Goal: Check status: Check status

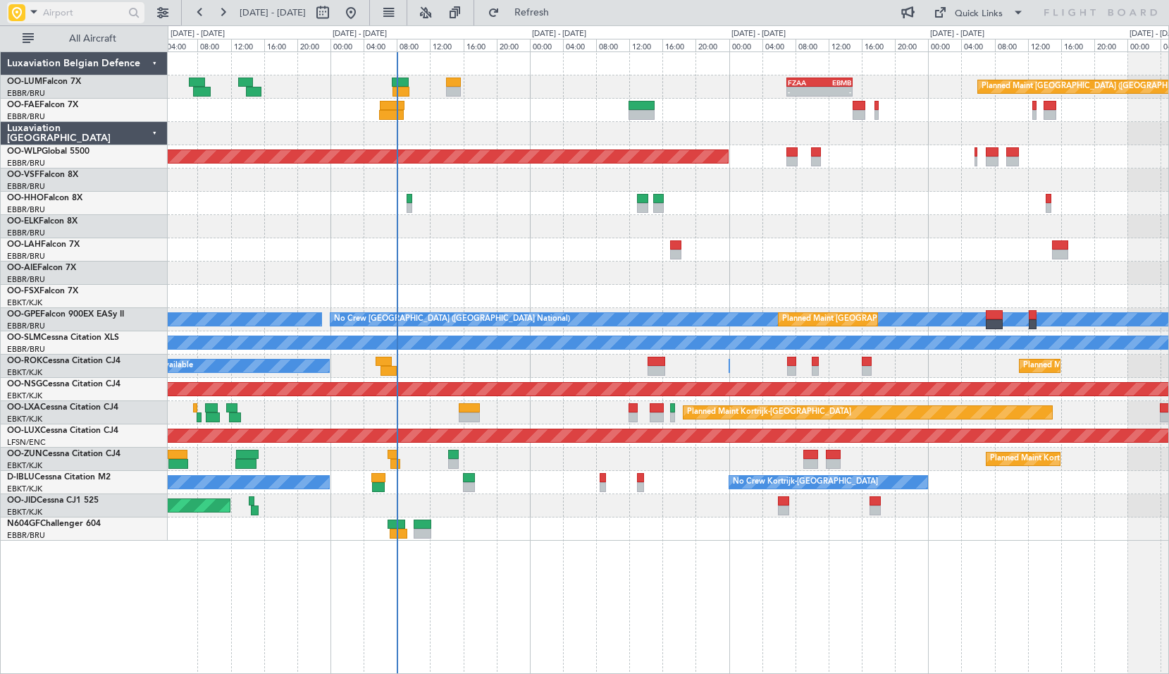
click at [29, 16] on span at bounding box center [33, 12] width 17 height 18
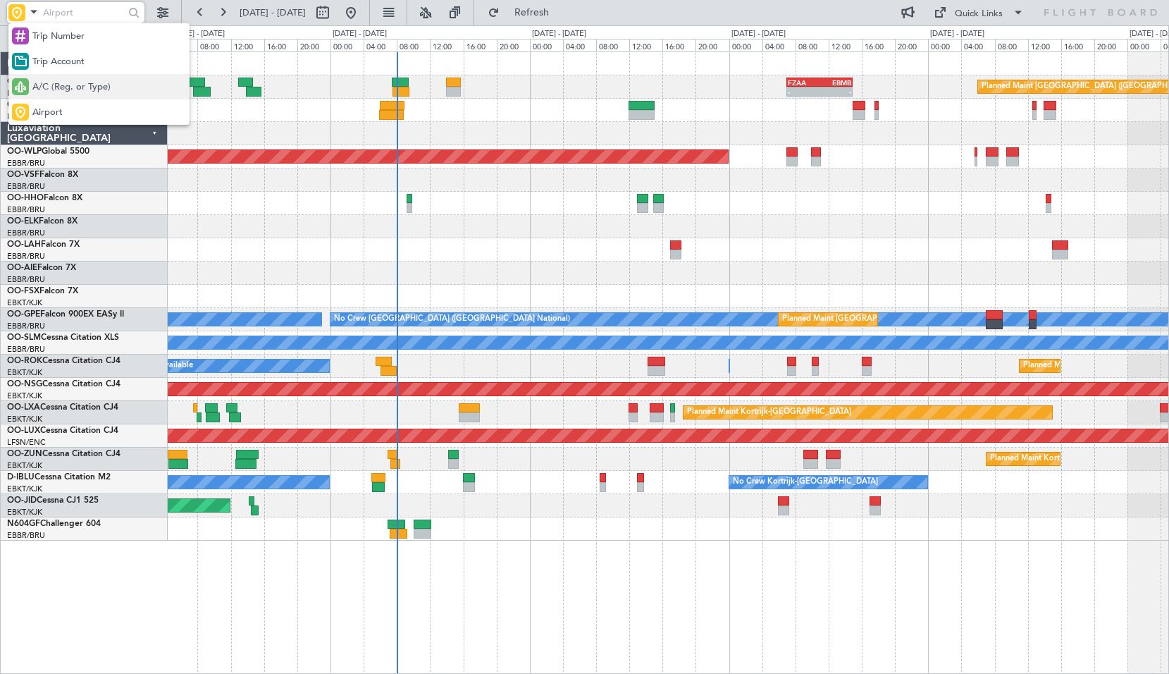
click at [52, 90] on span "A/C (Reg. or Type)" at bounding box center [71, 87] width 78 height 14
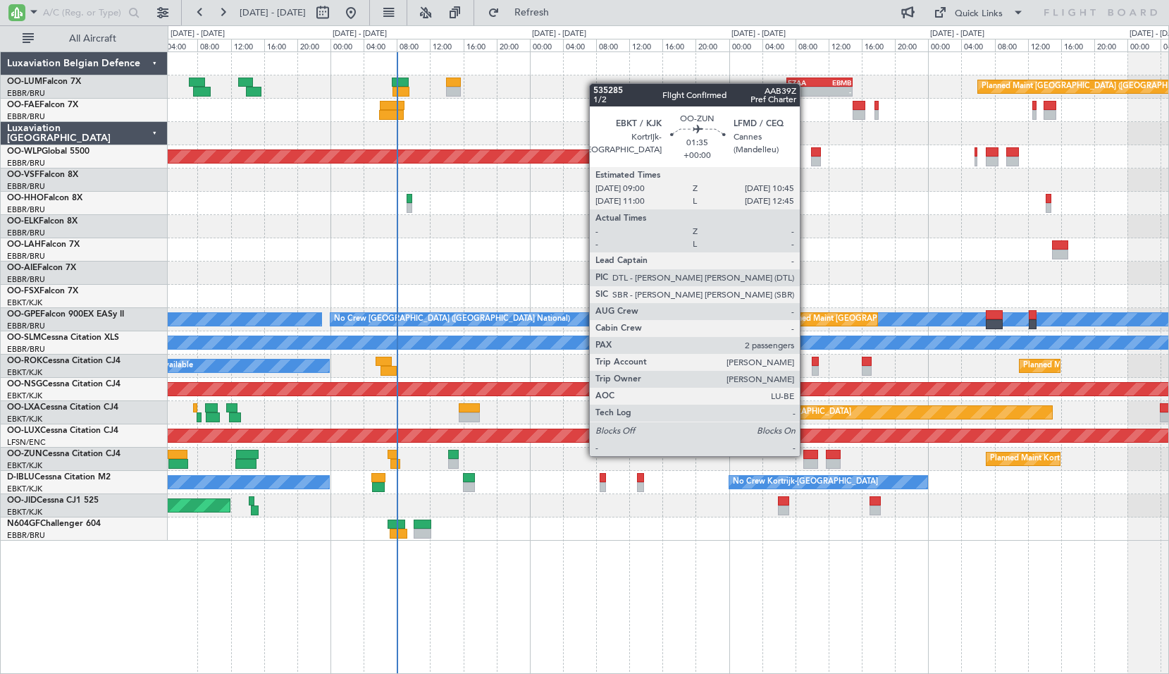
click at [806, 455] on div at bounding box center [810, 455] width 15 height 10
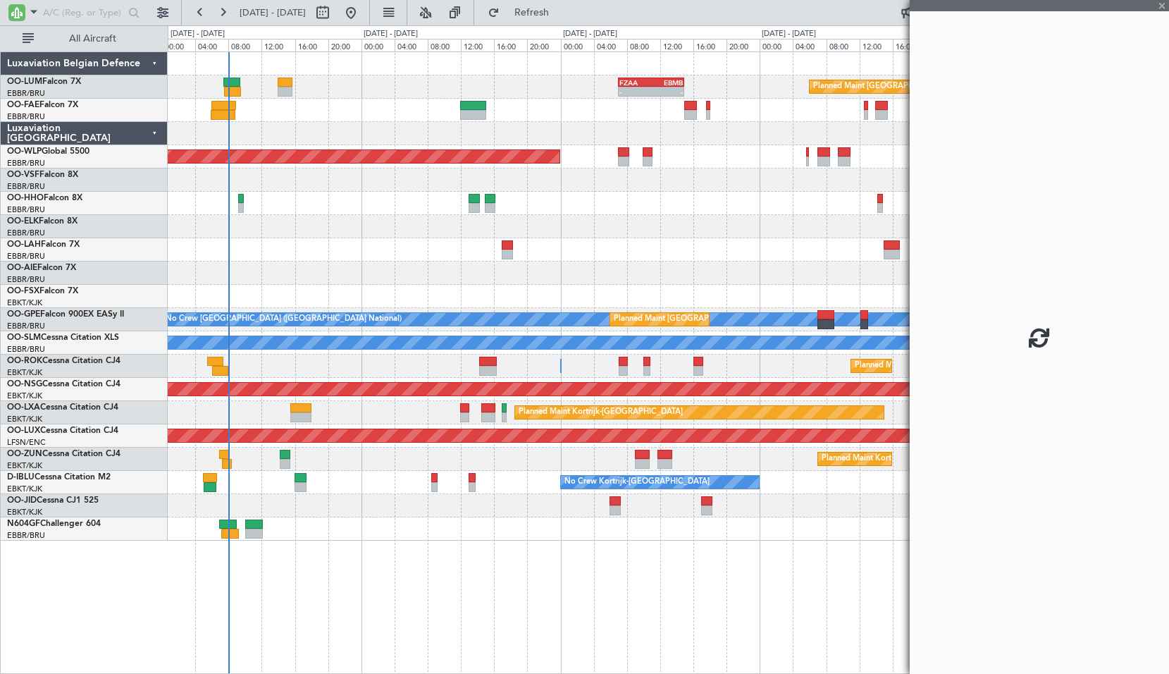
click at [586, 639] on div "Planned Maint [GEOGRAPHIC_DATA] ([GEOGRAPHIC_DATA] National) - - FZAA 07:00 Z E…" at bounding box center [669, 362] width 1002 height 622
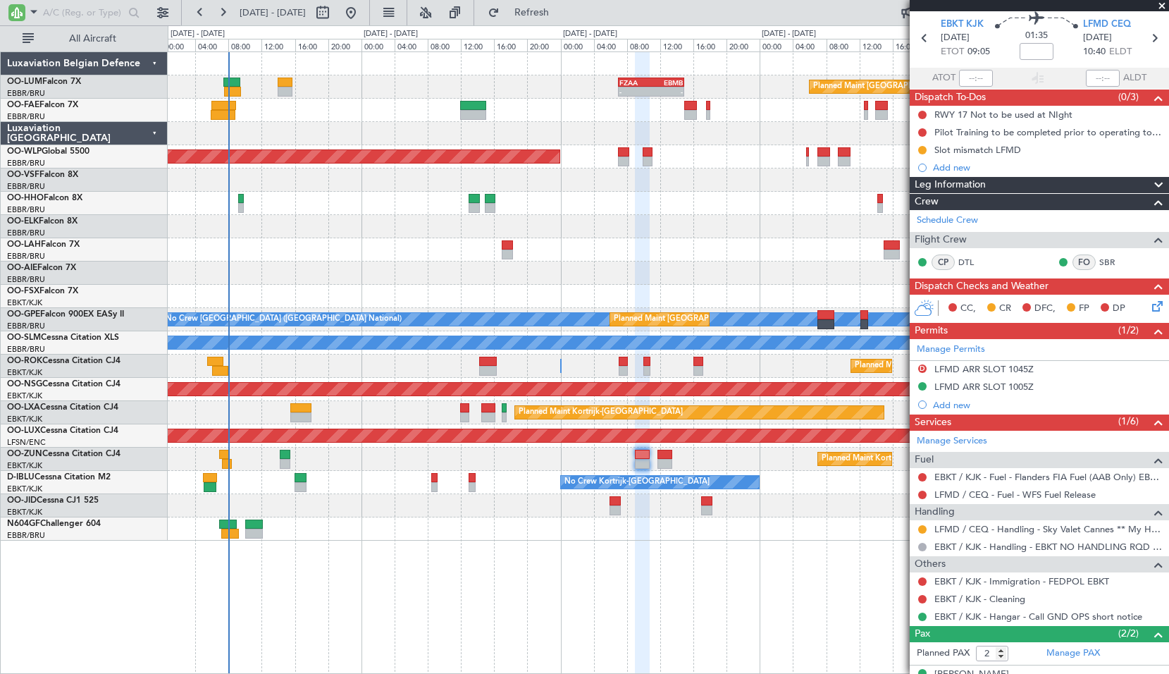
scroll to position [70, 0]
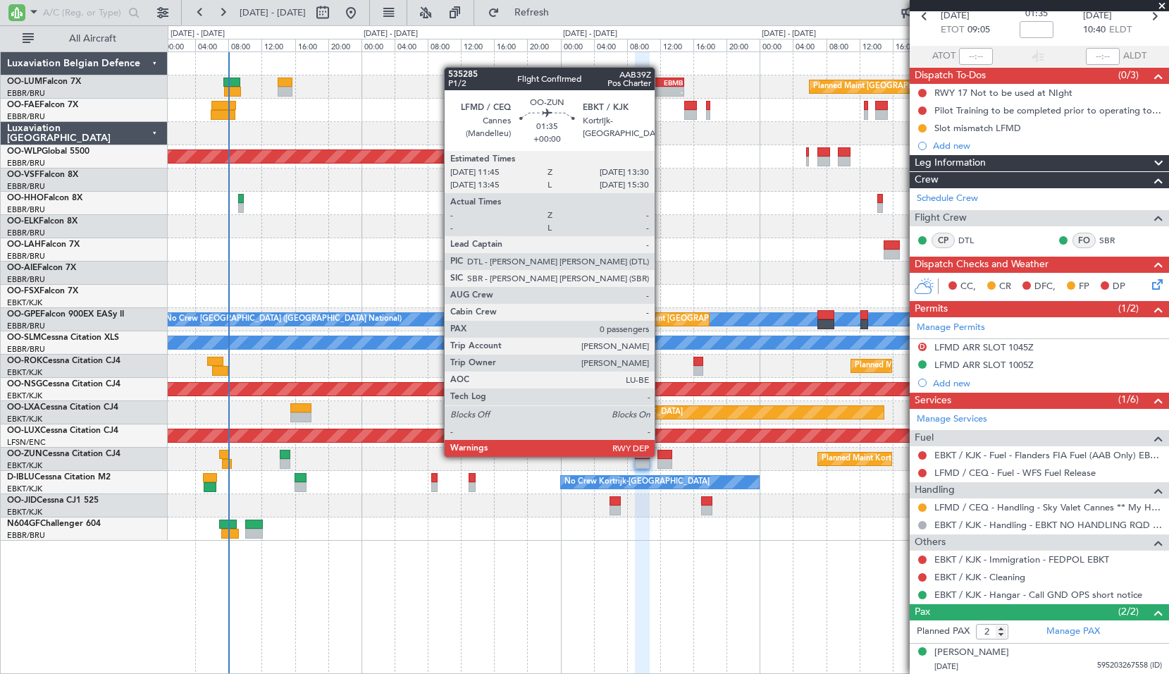
click at [661, 455] on div at bounding box center [665, 455] width 15 height 10
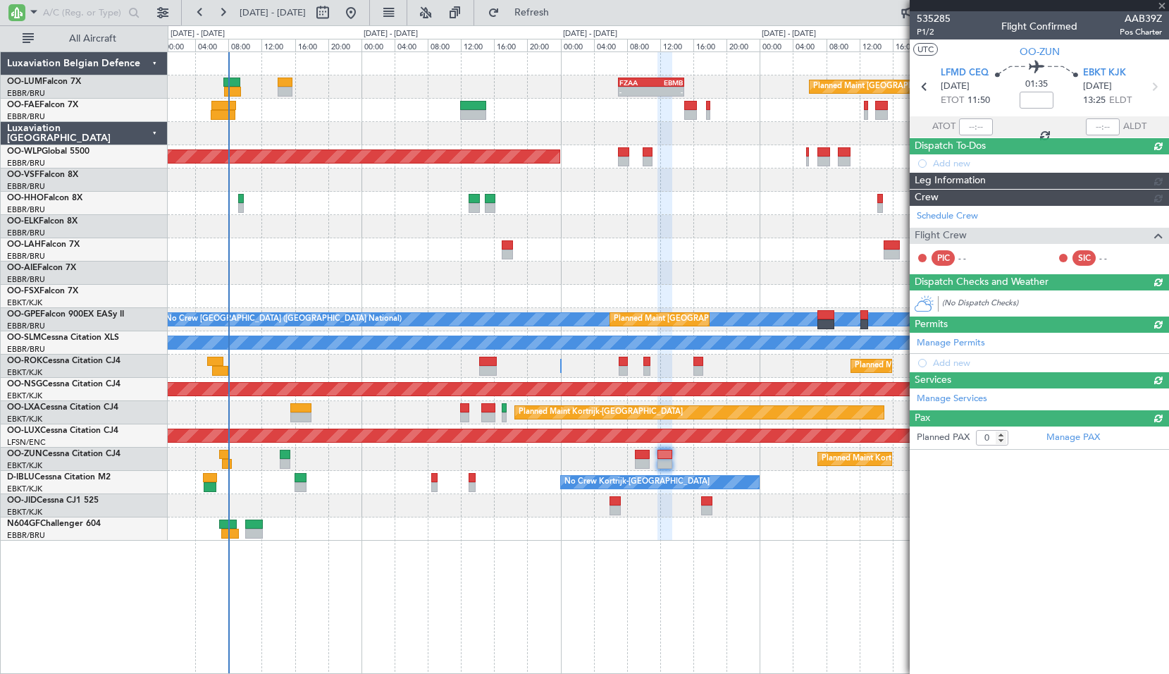
scroll to position [0, 0]
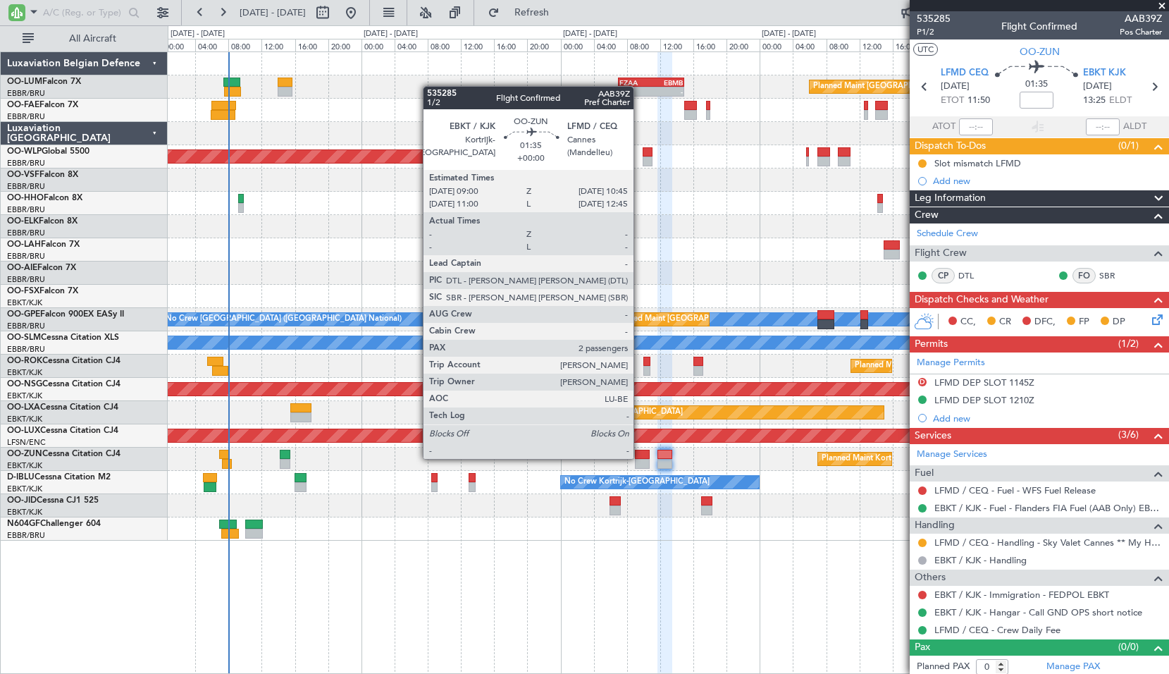
click at [640, 457] on div at bounding box center [642, 455] width 15 height 10
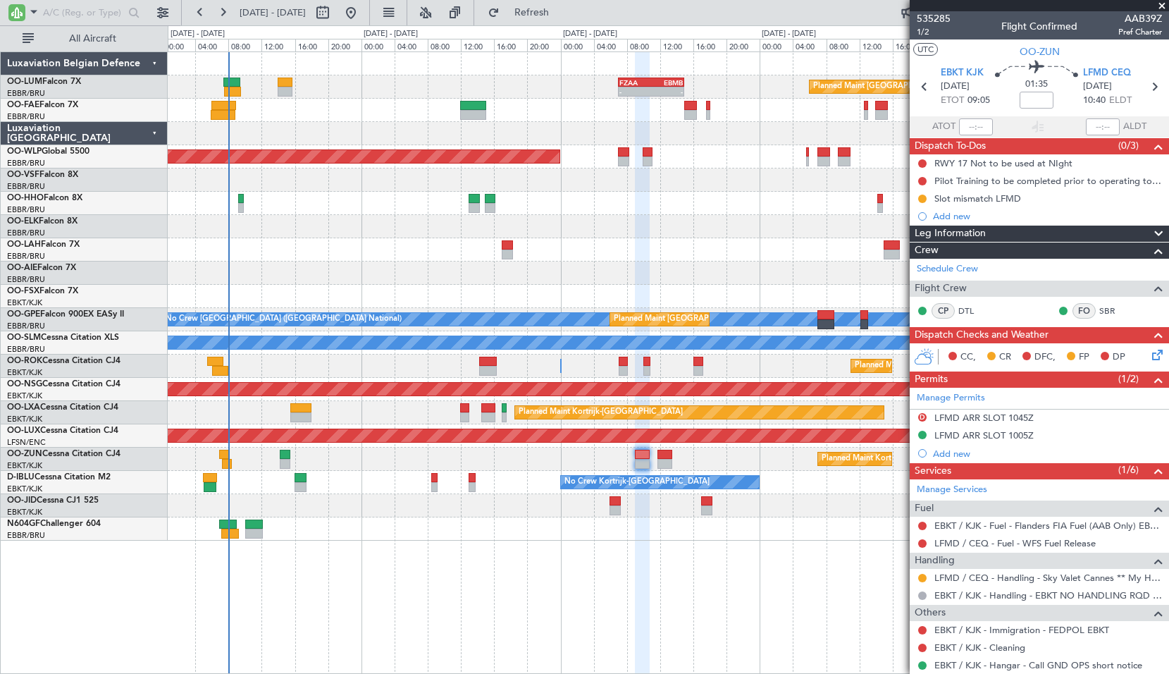
click at [929, 579] on div "LFMD / CEQ - Handling - Sky Valet Cannes ** My Handling**LFMD / CEQ" at bounding box center [1039, 578] width 259 height 18
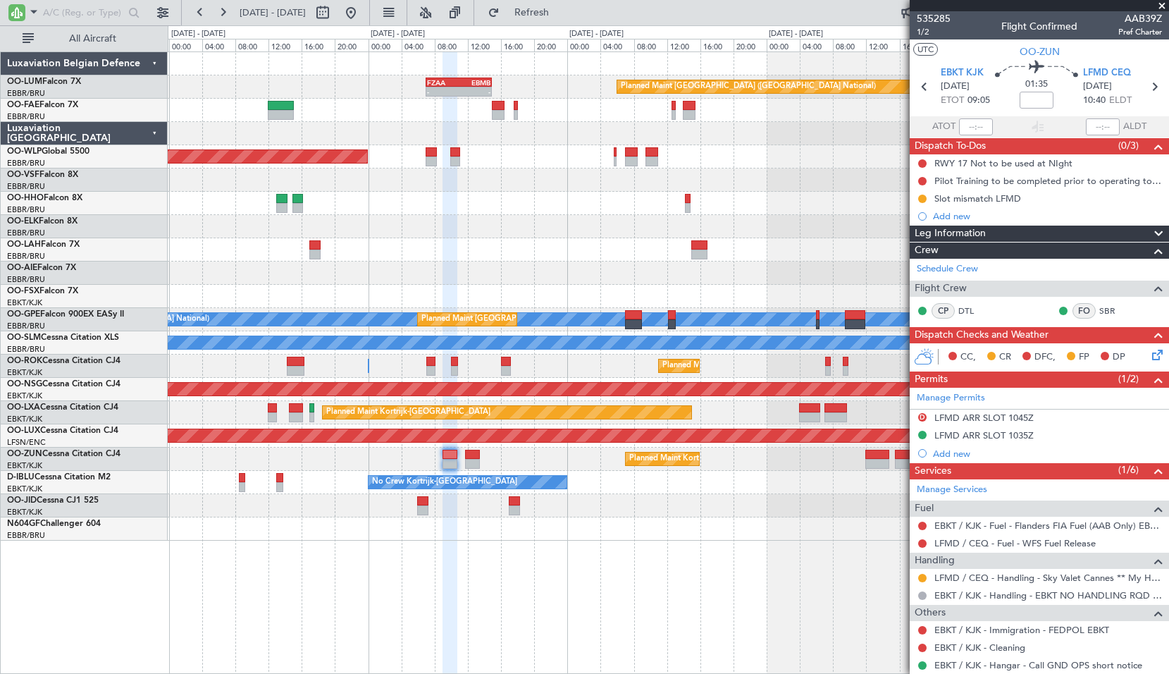
click at [600, 187] on div at bounding box center [668, 179] width 1001 height 23
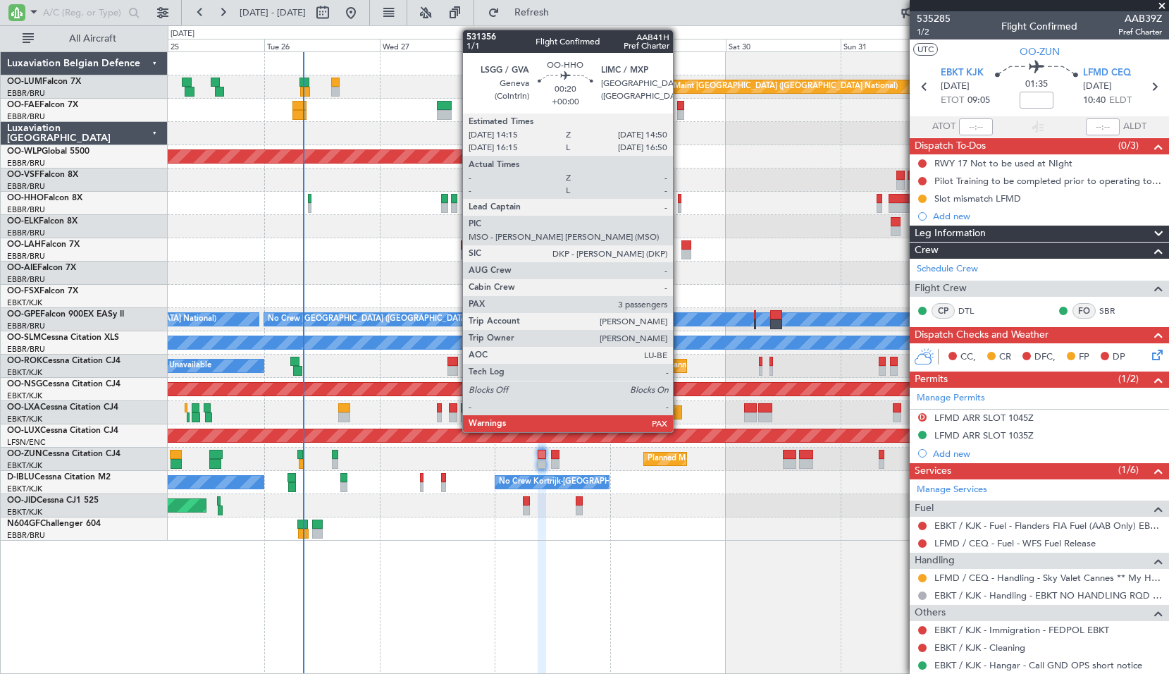
click at [679, 201] on div at bounding box center [679, 199] width 3 height 10
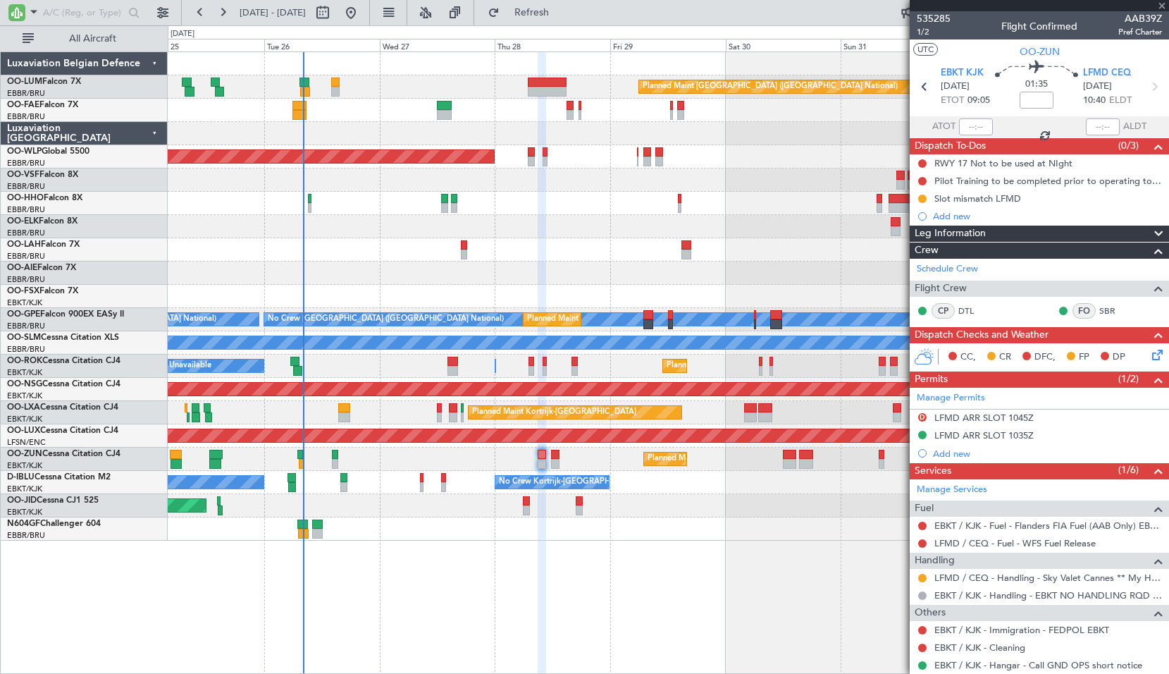
click at [722, 205] on div at bounding box center [668, 203] width 1001 height 23
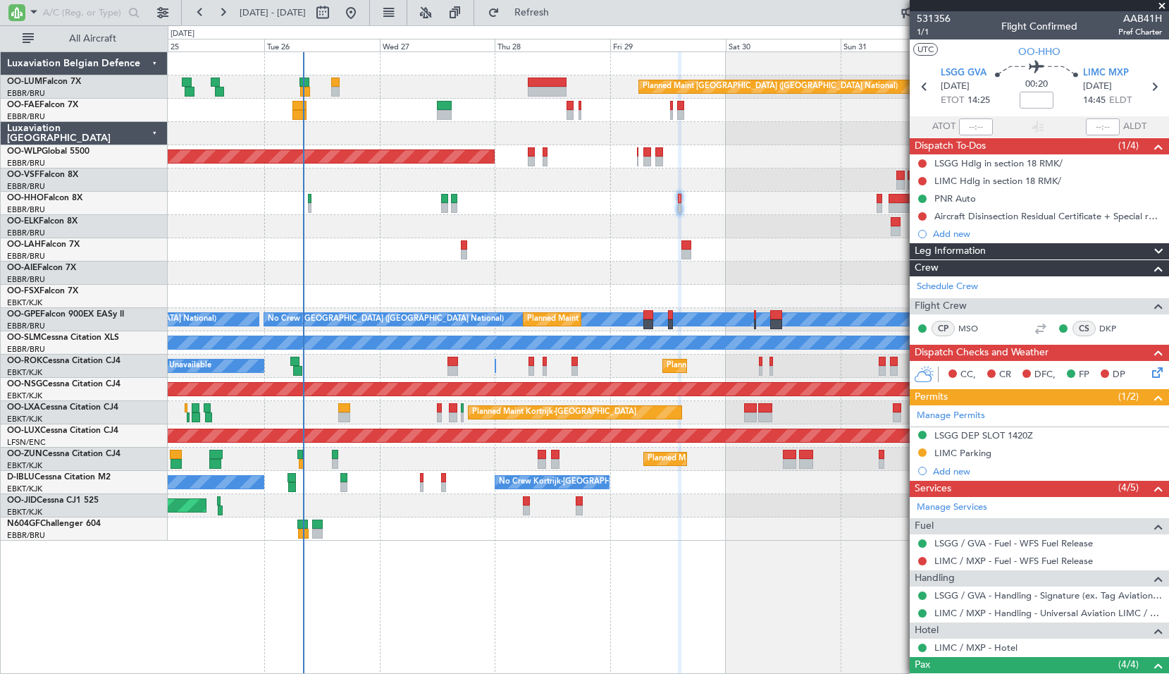
click at [1164, 1] on span at bounding box center [1162, 6] width 14 height 13
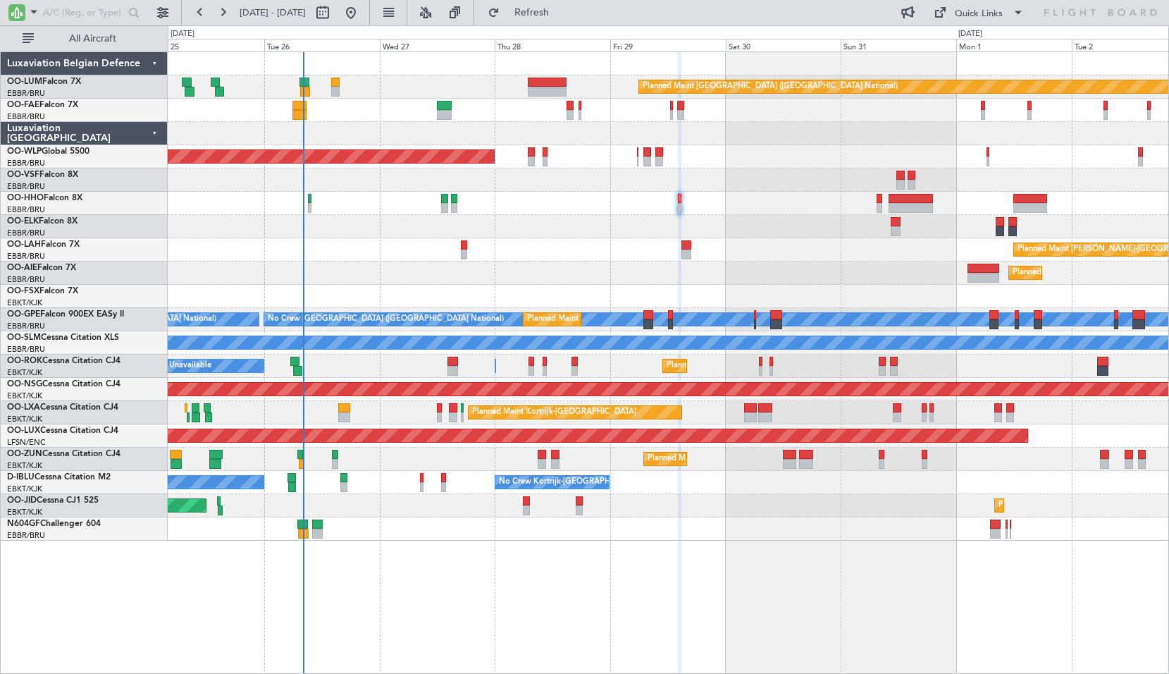
type input "0"
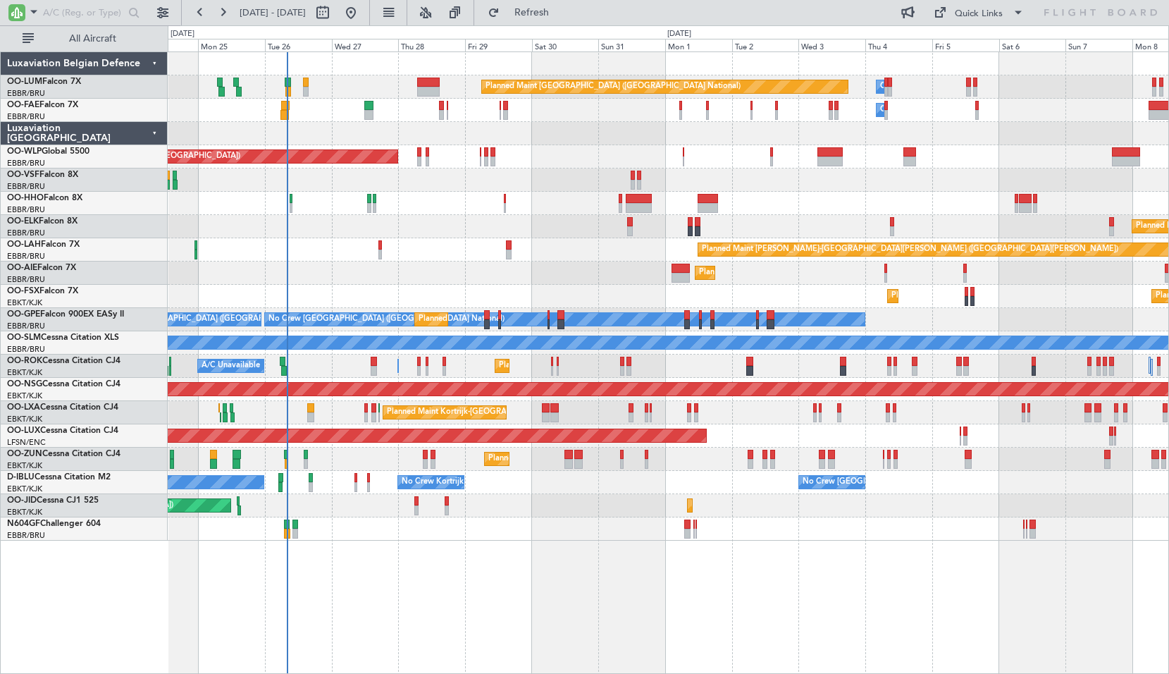
click at [591, 519] on div at bounding box center [668, 528] width 1001 height 23
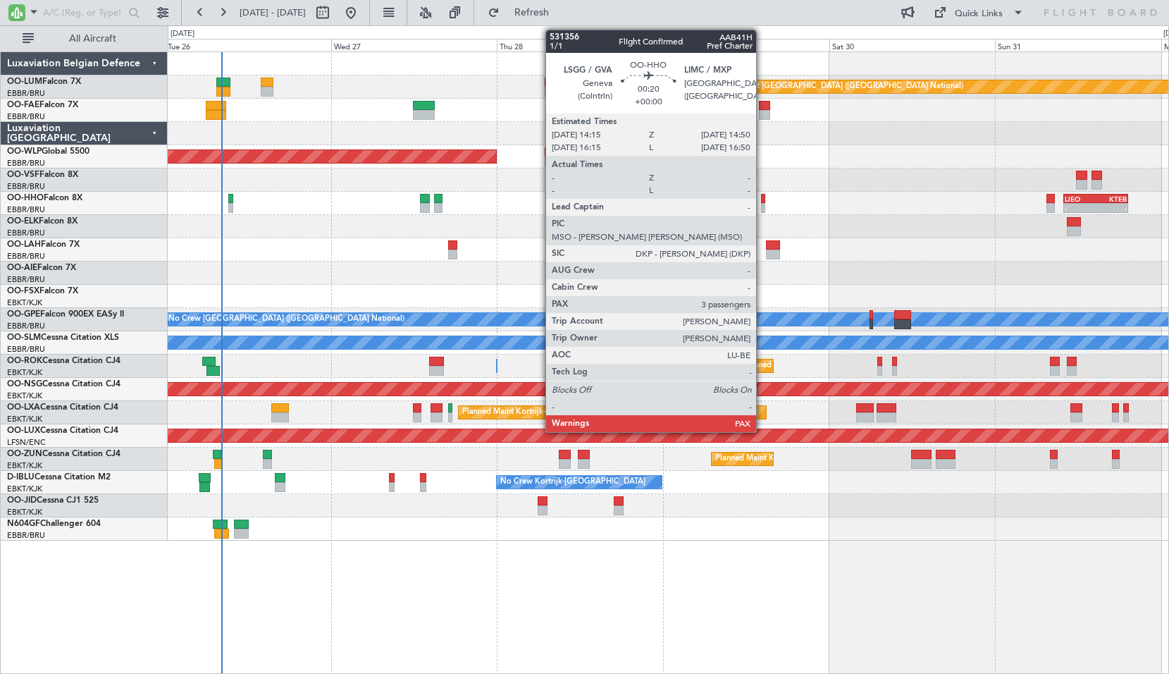
click at [763, 203] on div at bounding box center [763, 208] width 4 height 10
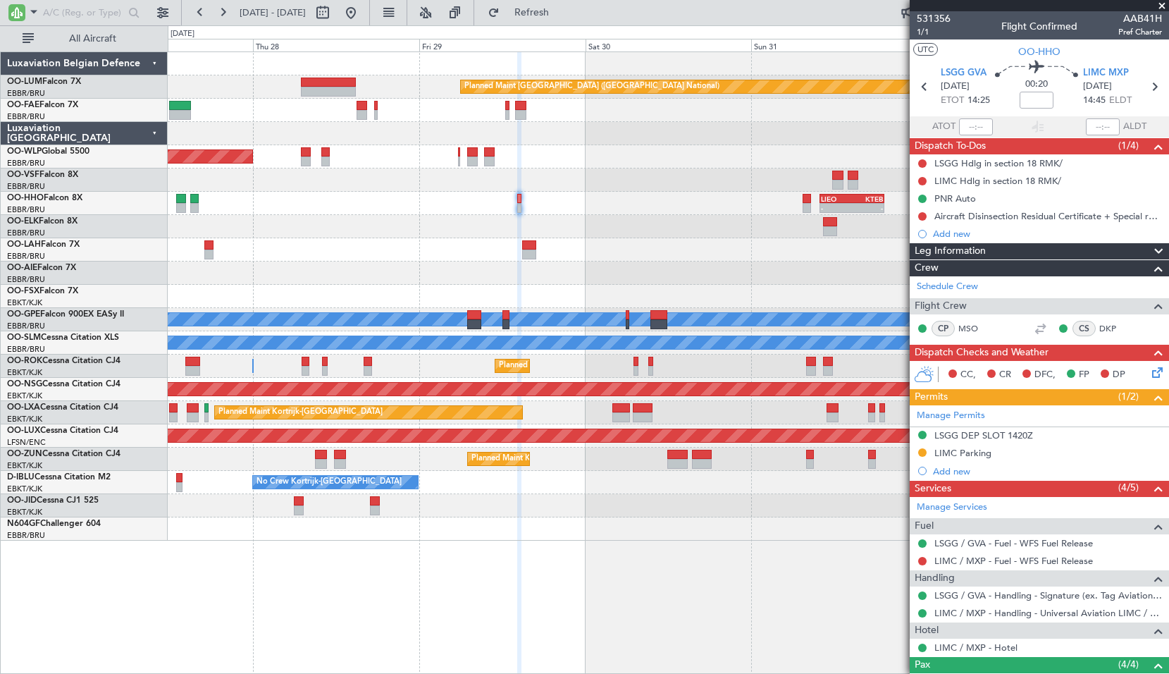
click at [470, 240] on div "Planned Maint [GEOGRAPHIC_DATA] ([GEOGRAPHIC_DATA] National) Planned Maint [GEO…" at bounding box center [668, 296] width 1001 height 488
